Goal: Task Accomplishment & Management: Complete application form

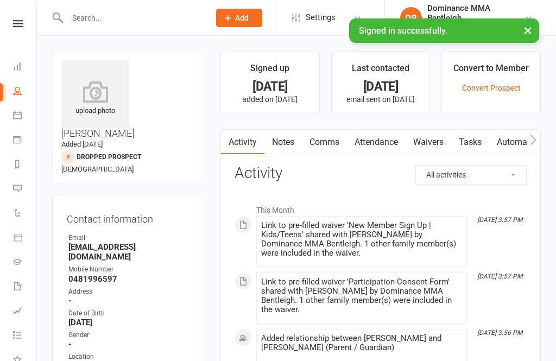
click at [161, 21] on input "text" at bounding box center [133, 17] width 138 height 15
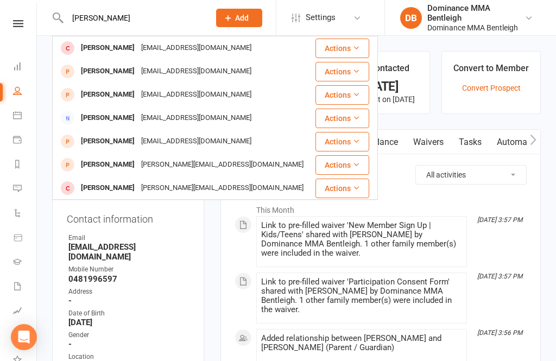
type input "[PERSON_NAME]"
click at [177, 89] on div "[EMAIL_ADDRESS][DOMAIN_NAME]" at bounding box center [196, 95] width 117 height 16
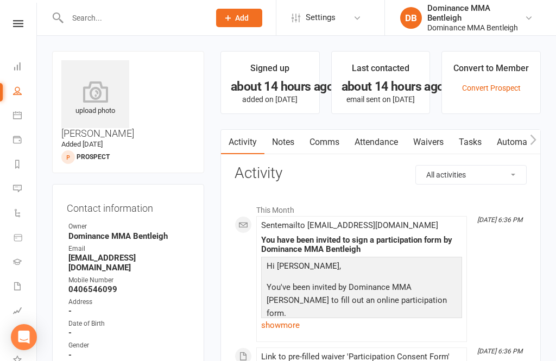
click at [429, 137] on link "Waivers" at bounding box center [428, 142] width 46 height 25
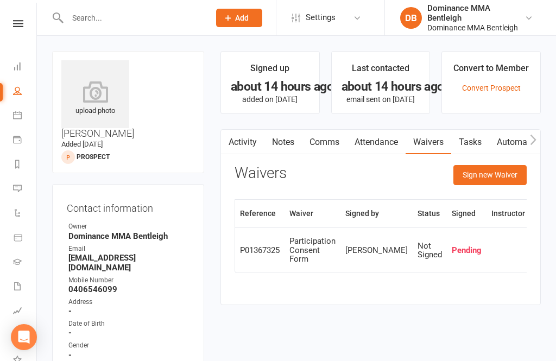
click at [479, 175] on button "Sign new Waiver" at bounding box center [489, 175] width 73 height 20
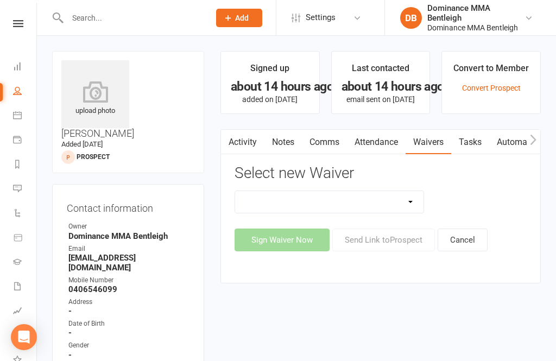
click at [384, 204] on select "Member | Cancellation | Adults Member | Injury Report Form (FOH staff use only)…" at bounding box center [329, 202] width 188 height 22
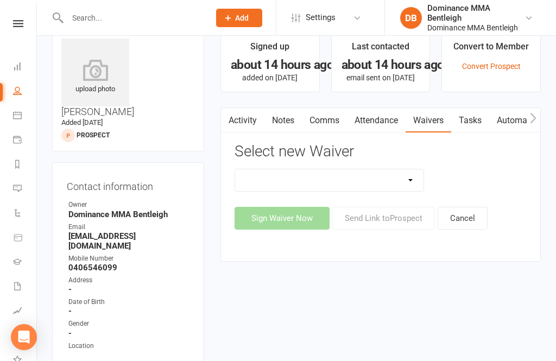
click at [401, 171] on select "Member | Cancellation | Adults Member | Injury Report Form (FOH staff use only)…" at bounding box center [329, 180] width 188 height 22
select select "1931"
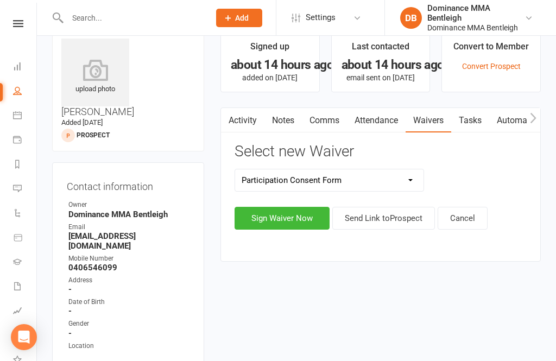
click at [302, 214] on button "Sign Waiver Now" at bounding box center [281, 218] width 95 height 23
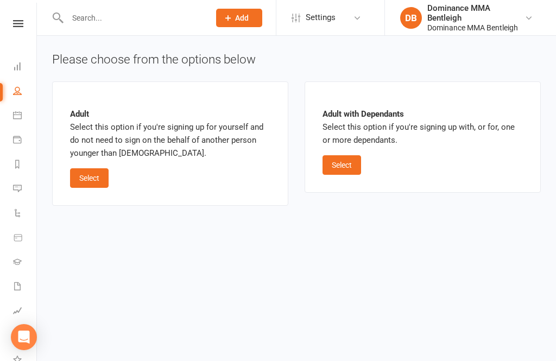
click at [104, 173] on button "Select" at bounding box center [89, 178] width 39 height 20
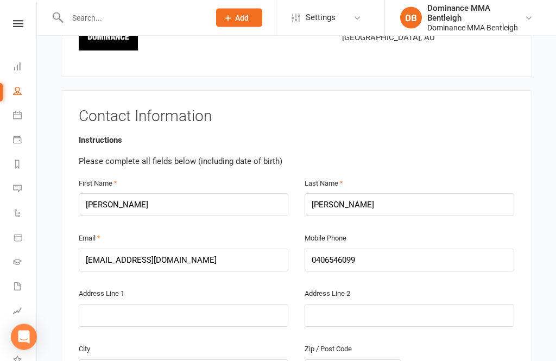
scroll to position [129, 0]
click at [130, 304] on input "text" at bounding box center [183, 315] width 209 height 23
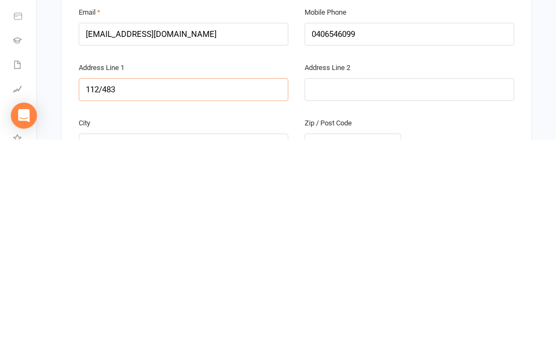
type input "112/483"
click at [347, 300] on input "text" at bounding box center [408, 311] width 209 height 23
type input "[PERSON_NAME][GEOGRAPHIC_DATA]"
click at [128, 355] on input "text" at bounding box center [183, 366] width 209 height 23
type input "[GEOGRAPHIC_DATA]"
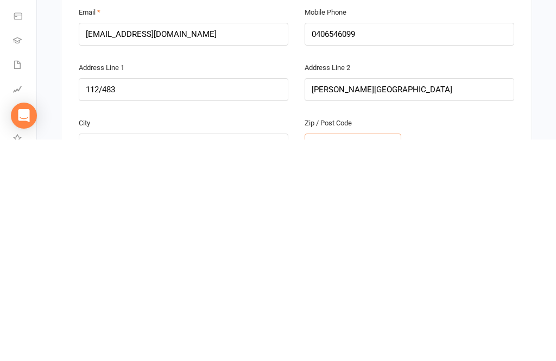
click at [329, 355] on input "text" at bounding box center [352, 366] width 97 height 23
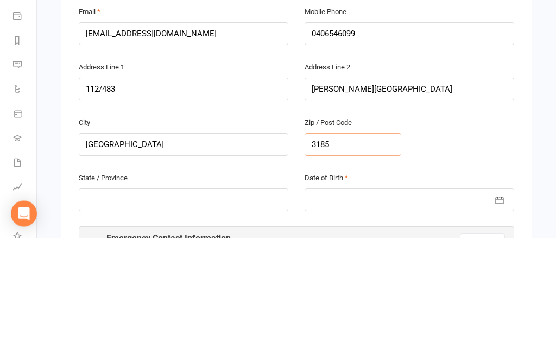
scroll to position [235, 0]
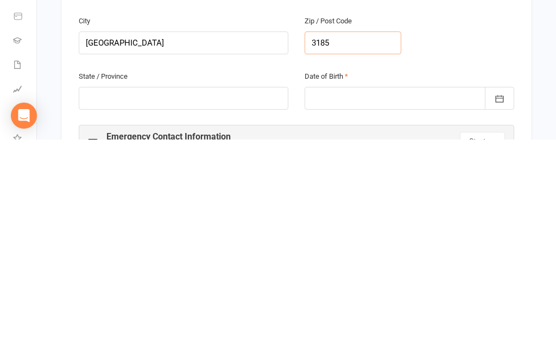
type input "3185"
click at [137, 308] on input "text" at bounding box center [183, 319] width 209 height 23
type input "Vic"
click at [327, 308] on div at bounding box center [408, 319] width 209 height 23
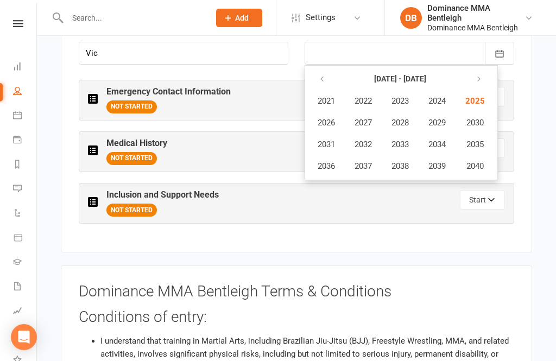
click at [335, 29] on span "Settings" at bounding box center [321, 17] width 30 height 24
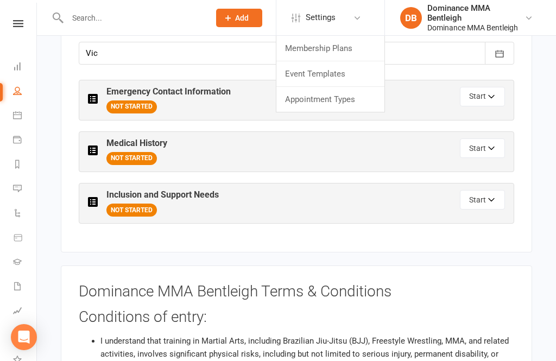
click at [183, 75] on div "State / Province [GEOGRAPHIC_DATA]" at bounding box center [184, 51] width 226 height 55
click at [330, 45] on div at bounding box center [408, 53] width 209 height 23
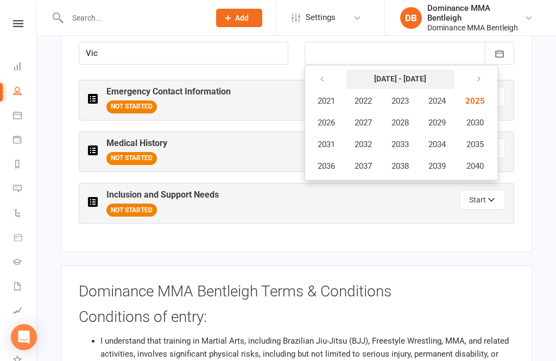
click at [405, 74] on strong "[DATE] - [DATE]" at bounding box center [400, 78] width 52 height 9
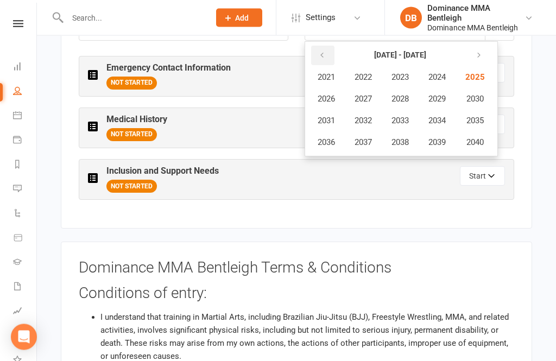
click at [314, 46] on button "button" at bounding box center [322, 56] width 23 height 20
click at [314, 55] on button "button" at bounding box center [322, 56] width 23 height 20
click at [356, 137] on span "1997" at bounding box center [362, 142] width 17 height 10
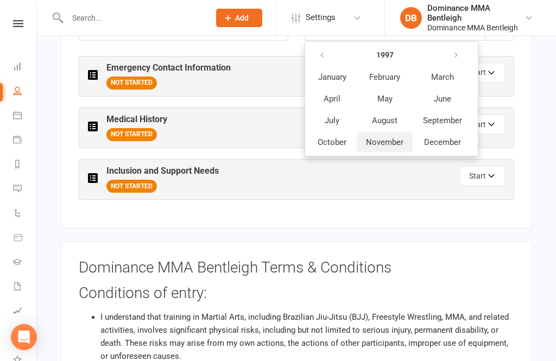
click at [370, 132] on button "November" at bounding box center [385, 142] width 56 height 21
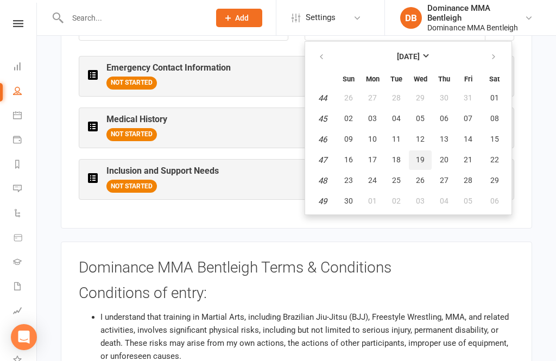
click at [416, 155] on span "19" at bounding box center [420, 159] width 9 height 9
type input "[DATE]"
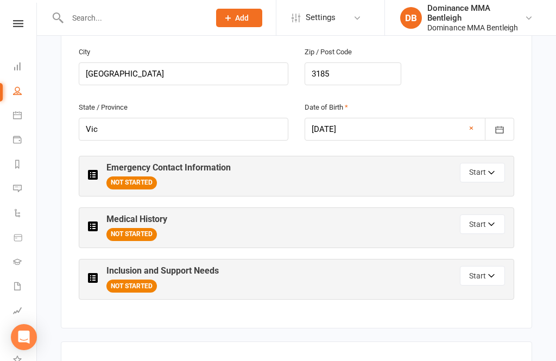
scroll to position [424, 0]
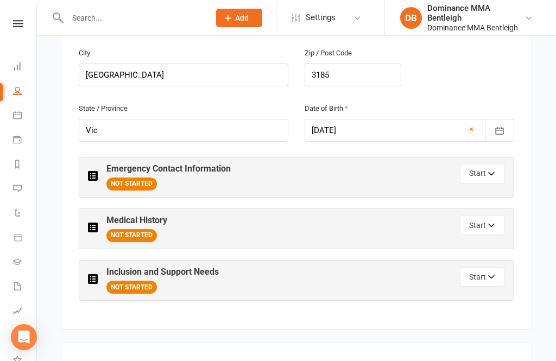
click at [493, 167] on button "Start" at bounding box center [482, 174] width 45 height 20
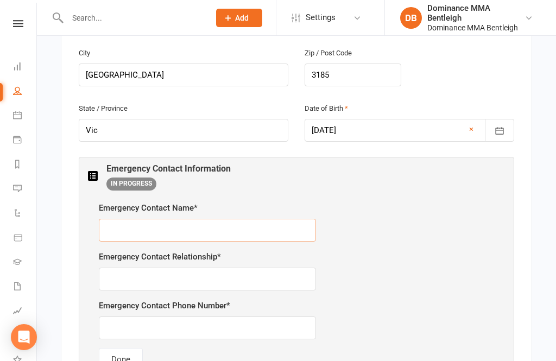
click at [118, 219] on input "text" at bounding box center [207, 230] width 217 height 23
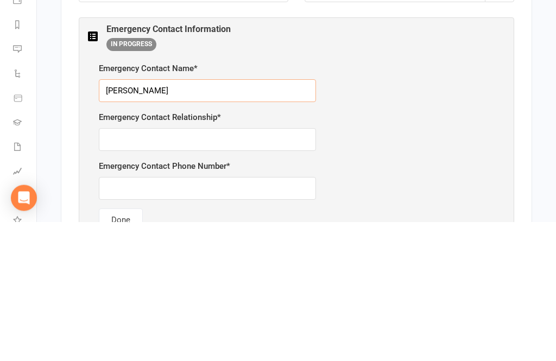
type input "[PERSON_NAME]"
click at [117, 268] on input "text" at bounding box center [207, 279] width 217 height 23
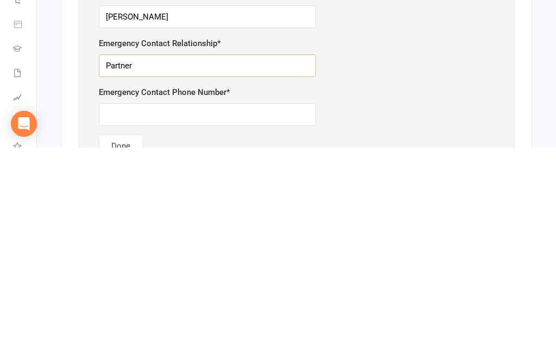
type input "Partner"
click at [136, 316] on input "text" at bounding box center [207, 327] width 217 height 23
type input "0405445177"
click at [122, 348] on button "Done" at bounding box center [121, 359] width 44 height 23
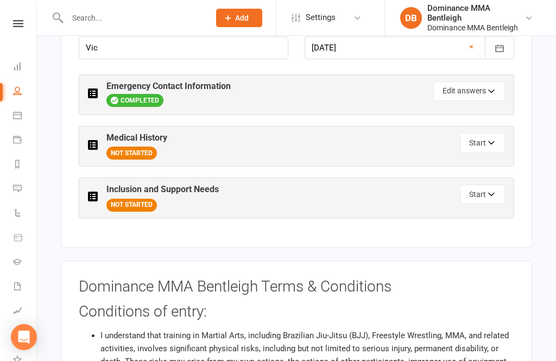
scroll to position [506, 0]
click at [471, 134] on button "Start" at bounding box center [482, 144] width 45 height 20
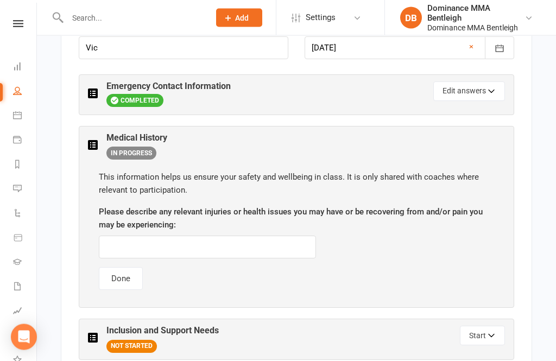
scroll to position [507, 0]
click at [129, 245] on input "text" at bounding box center [207, 247] width 217 height 23
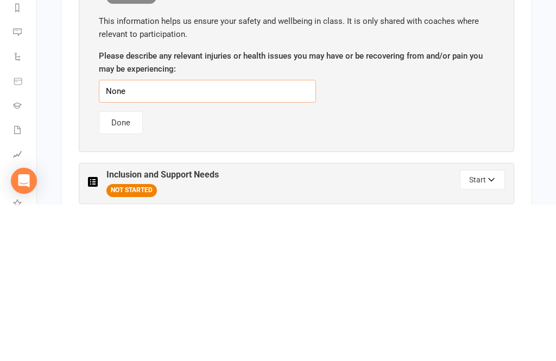
type input "None"
click at [94, 160] on div "This information helps us ensure your safety and wellbeing in class. It is only…" at bounding box center [296, 230] width 417 height 141
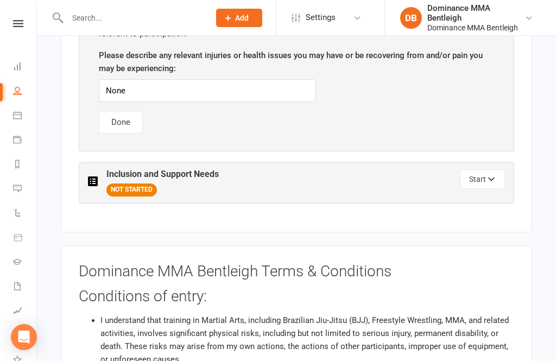
click at [130, 125] on button "Done" at bounding box center [121, 122] width 44 height 23
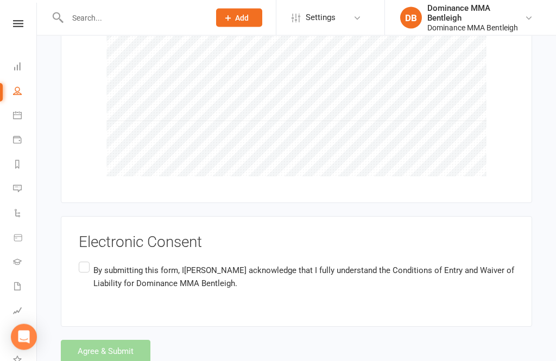
scroll to position [1117, 0]
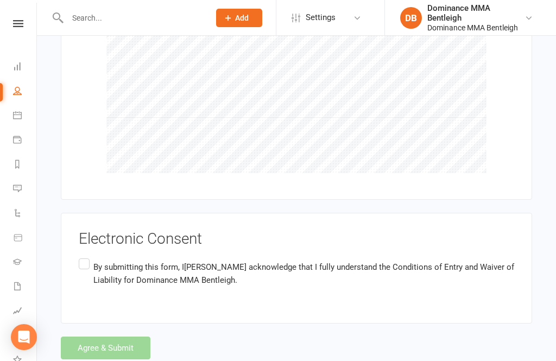
click at [82, 261] on label "By submitting this form, I [PERSON_NAME] acknowledge that I fully understand th…" at bounding box center [296, 273] width 435 height 34
click at [82, 256] on input "By submitting this form, I [PERSON_NAME] acknowledge that I fully understand th…" at bounding box center [82, 256] width 7 height 0
click at [96, 336] on button "Agree & Submit" at bounding box center [106, 347] width 90 height 23
